Goal: Task Accomplishment & Management: Complete application form

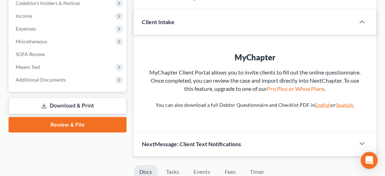
scroll to position [231, 0]
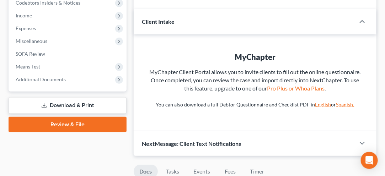
click at [69, 126] on link "Review & File" at bounding box center [68, 125] width 118 height 16
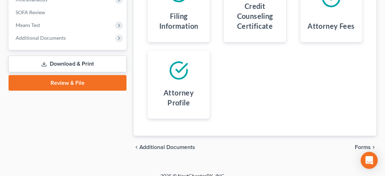
scroll to position [281, 0]
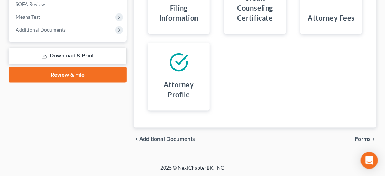
click at [364, 138] on span "Forms" at bounding box center [362, 139] width 16 height 6
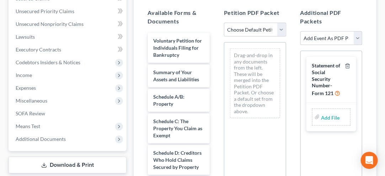
scroll to position [169, 0]
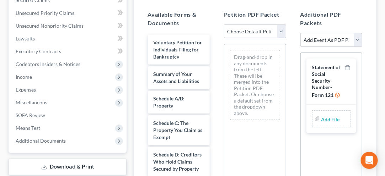
click at [278, 28] on select "Choose Default Petition PDF Packet Emergency Filing (Voluntary Petition and Cre…" at bounding box center [255, 32] width 62 height 14
select select "2"
click at [224, 25] on select "Choose Default Petition PDF Packet Emergency Filing (Voluntary Petition and Cre…" at bounding box center [255, 32] width 62 height 14
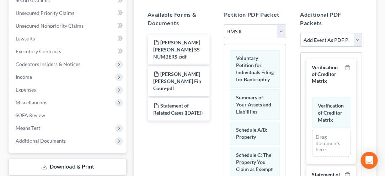
click at [314, 42] on select "Add Event As PDF Packet 20 Largest Unsecured Creditors Amended Document Amended…" at bounding box center [331, 40] width 62 height 14
select select "46"
click at [300, 33] on select "Add Event As PDF Packet 20 Largest Unsecured Creditors Amended Document Amended…" at bounding box center [331, 40] width 62 height 14
select select
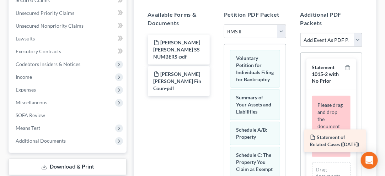
drag, startPoint x: 170, startPoint y: 103, endPoint x: 326, endPoint y: 143, distance: 161.3
click at [215, 96] on div "Statement of Related Cases ([DATE]) [PERSON_NAME] [PERSON_NAME] SS NUMBERS-pdf …" at bounding box center [178, 65] width 73 height 61
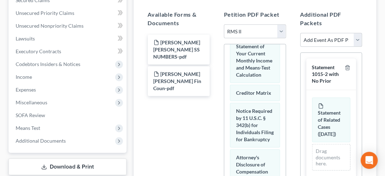
scroll to position [456, 0]
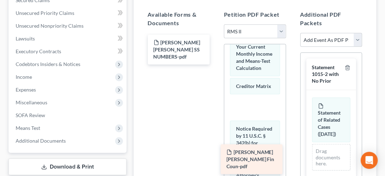
drag, startPoint x: 173, startPoint y: 76, endPoint x: 245, endPoint y: 156, distance: 107.6
click at [215, 65] on div "[PERSON_NAME] [PERSON_NAME] Fin Coun-pdf [PERSON_NAME] [PERSON_NAME] SS NUMBERS…" at bounding box center [178, 50] width 73 height 30
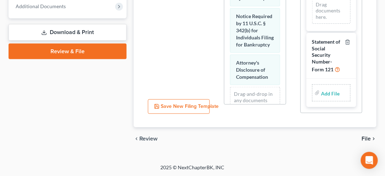
scroll to position [294, 0]
click at [321, 92] on label "Add File" at bounding box center [331, 94] width 20 height 13
click at [321, 93] on input "file" at bounding box center [329, 93] width 17 height 13
type input "C:\fakepath\[PERSON_NAME] [PERSON_NAME] SS NUMBERS.pdf"
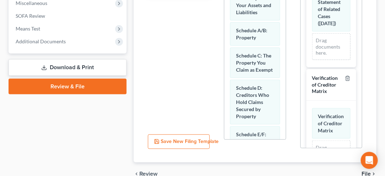
scroll to position [270, 0]
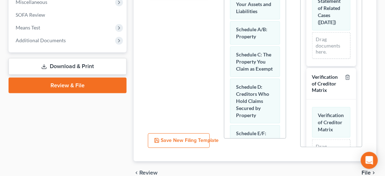
click at [286, 140] on div "Petition PDF Packet Choose Default Petition PDF Packet Emergency Filing (Volunt…" at bounding box center [255, 28] width 76 height 249
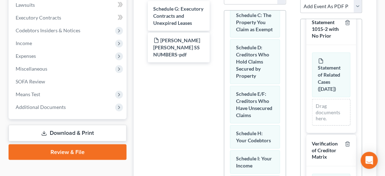
scroll to position [202, 0]
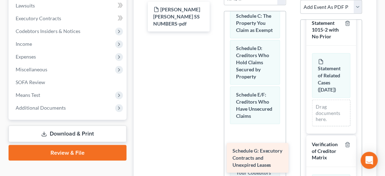
drag, startPoint x: 183, startPoint y: 16, endPoint x: 261, endPoint y: 159, distance: 163.1
click at [215, 32] on div "Schedule G: Executory Contracts and Unexpired Leases Schedule G: Executory Cont…" at bounding box center [178, 17] width 73 height 30
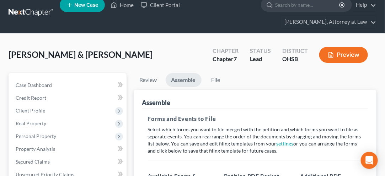
scroll to position [0, 0]
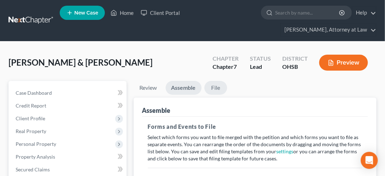
click at [214, 87] on link "File" at bounding box center [215, 88] width 23 height 14
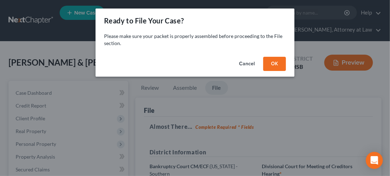
click at [273, 64] on button "OK" at bounding box center [274, 64] width 23 height 14
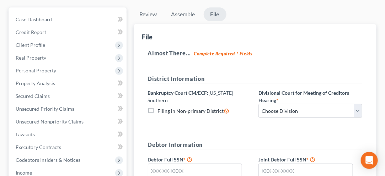
scroll to position [91, 0]
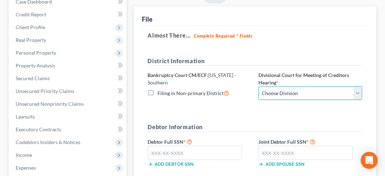
click at [353, 92] on select "Choose Division Cincinnati Columbus [GEOGRAPHIC_DATA]" at bounding box center [310, 93] width 104 height 14
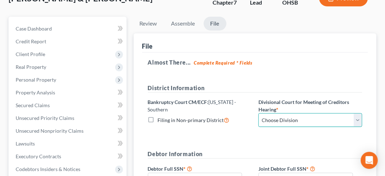
scroll to position [67, 0]
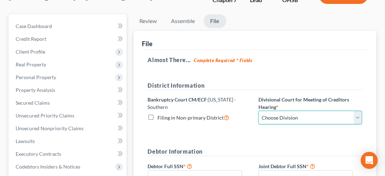
click at [357, 117] on select "Choose Division Cincinnati Columbus [GEOGRAPHIC_DATA]" at bounding box center [310, 118] width 104 height 14
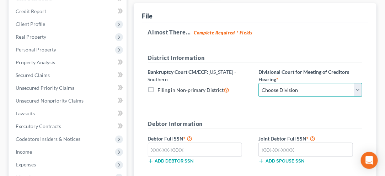
click at [359, 92] on select "Choose Division Cincinnati Columbus [GEOGRAPHIC_DATA]" at bounding box center [310, 90] width 104 height 14
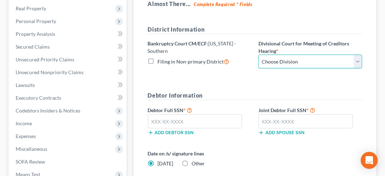
click at [357, 60] on select "Choose Division Cincinnati Columbus [GEOGRAPHIC_DATA]" at bounding box center [310, 62] width 104 height 14
select select "1"
click at [258, 55] on select "Choose Division Cincinnati Columbus [GEOGRAPHIC_DATA]" at bounding box center [310, 62] width 104 height 14
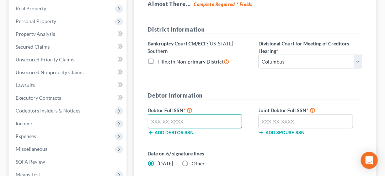
click at [153, 117] on input "text" at bounding box center [195, 121] width 94 height 14
type input "287-94-3927"
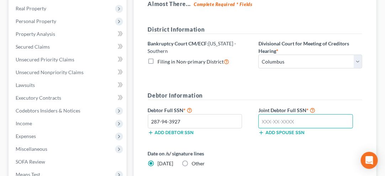
click at [270, 119] on input "text" at bounding box center [305, 121] width 94 height 14
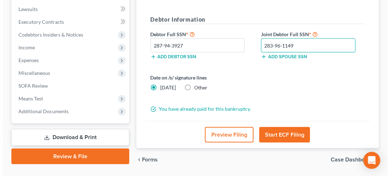
scroll to position [219, 0]
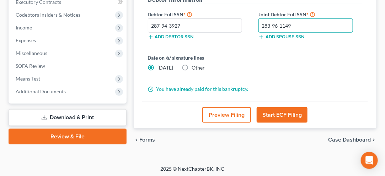
type input "283-96-1149"
click at [277, 115] on button "Start ECF Filing" at bounding box center [281, 115] width 51 height 16
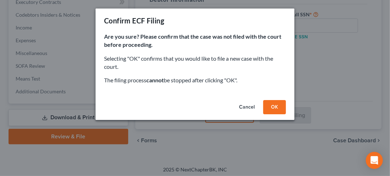
click at [275, 107] on button "OK" at bounding box center [274, 107] width 23 height 14
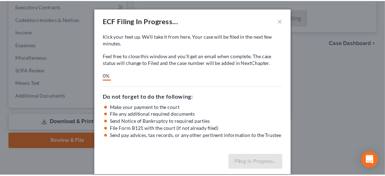
scroll to position [213, 0]
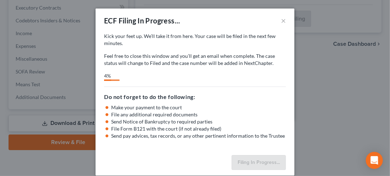
select select "1"
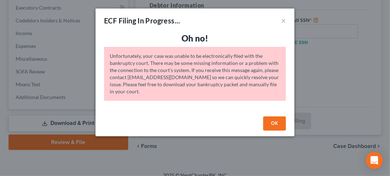
click at [278, 128] on button "OK" at bounding box center [274, 123] width 23 height 14
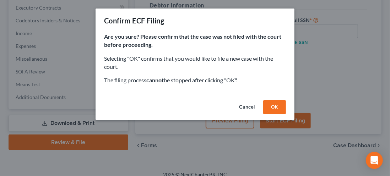
click at [273, 111] on button "OK" at bounding box center [274, 107] width 23 height 14
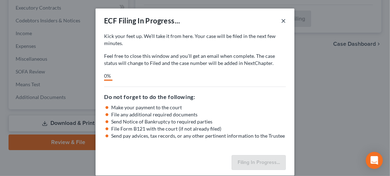
click at [283, 22] on button "×" at bounding box center [283, 20] width 5 height 9
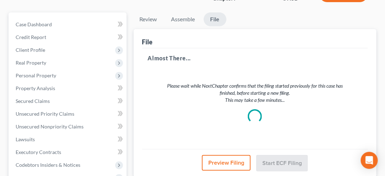
scroll to position [0, 0]
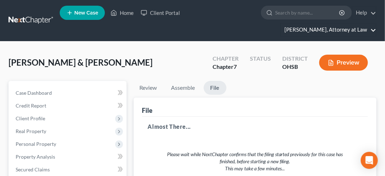
click at [310, 33] on link "[PERSON_NAME], Attorney at Law" at bounding box center [328, 29] width 95 height 13
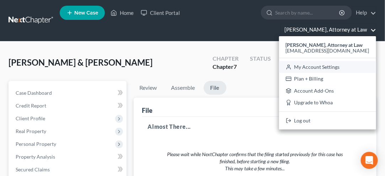
click at [313, 66] on link "My Account Settings" at bounding box center [327, 67] width 97 height 12
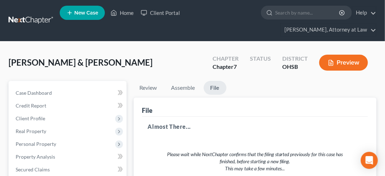
select select "24"
select select "36"
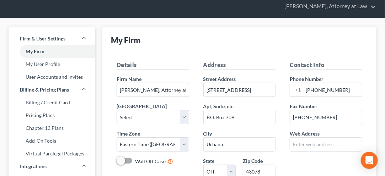
scroll to position [22, 0]
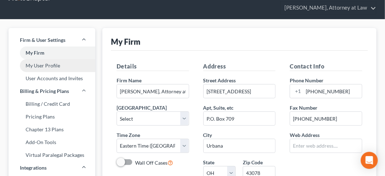
click at [38, 66] on link "My User Profile" at bounding box center [52, 65] width 87 height 13
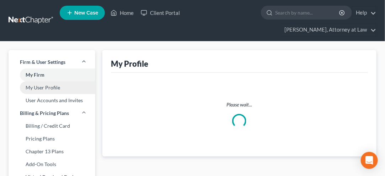
select select "36"
select select "62"
select select "attorney"
select select "0"
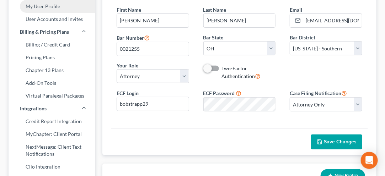
scroll to position [81, 0]
click at [239, 91] on icon at bounding box center [239, 93] width 6 height 7
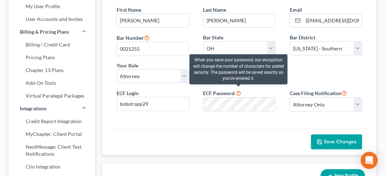
click at [195, 123] on div "First Name * [PERSON_NAME] Name * [PERSON_NAME] Email * [EMAIL_ADDRESS][DOMAIN_…" at bounding box center [239, 62] width 257 height 134
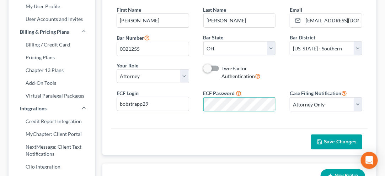
scroll to position [0, 0]
click at [335, 141] on span "Save Changes" at bounding box center [340, 142] width 33 height 6
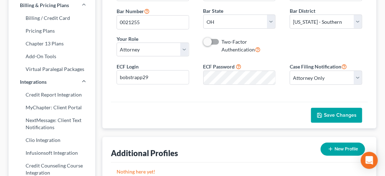
scroll to position [104, 0]
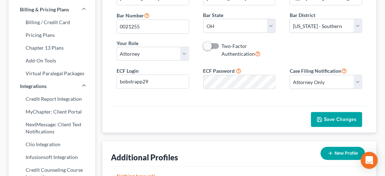
click at [339, 116] on span "Save Changes" at bounding box center [340, 119] width 33 height 6
select select "62"
select select "24"
select select "36"
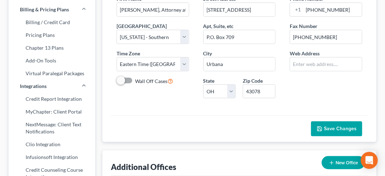
scroll to position [22, 0]
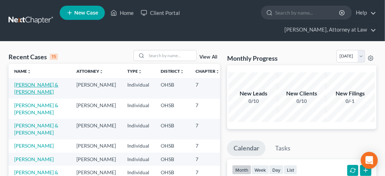
click at [15, 95] on link "[PERSON_NAME] & [PERSON_NAME]" at bounding box center [36, 88] width 44 height 13
click at [14, 91] on link "[PERSON_NAME] & [PERSON_NAME]" at bounding box center [36, 88] width 44 height 13
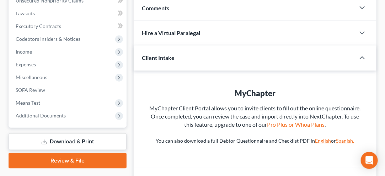
click at [134, 119] on div "MyChapter MyChapter Client Portal allows you to invite clients to fill out the …" at bounding box center [255, 119] width 243 height 97
